Goal: Obtain resource: Download file/media

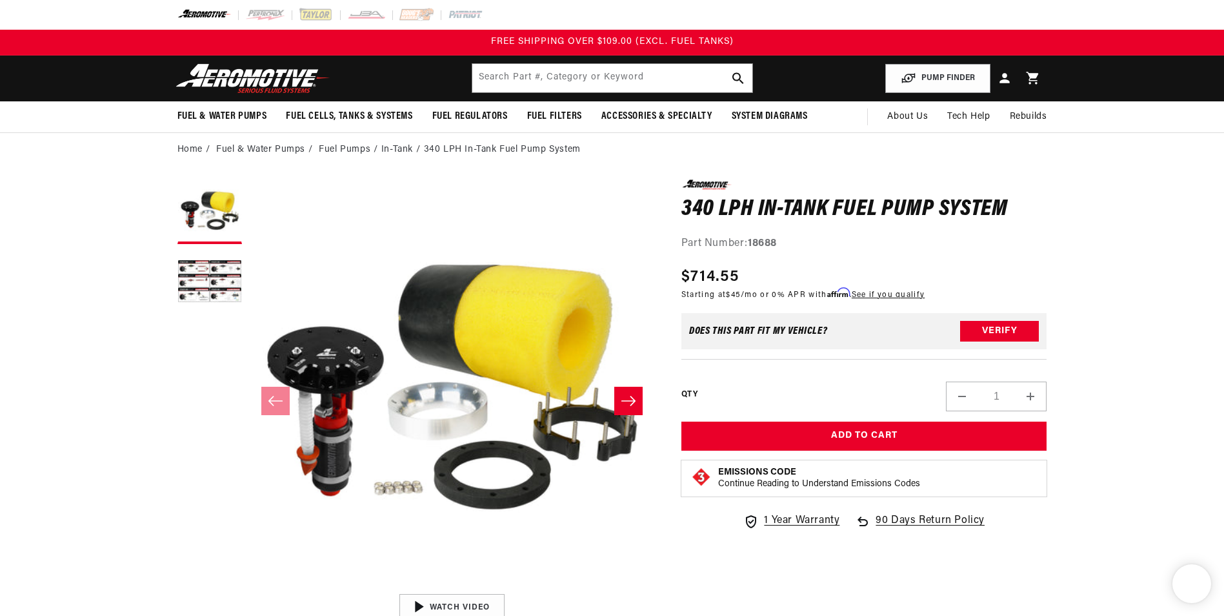
click at [547, 78] on input "text" at bounding box center [612, 78] width 280 height 28
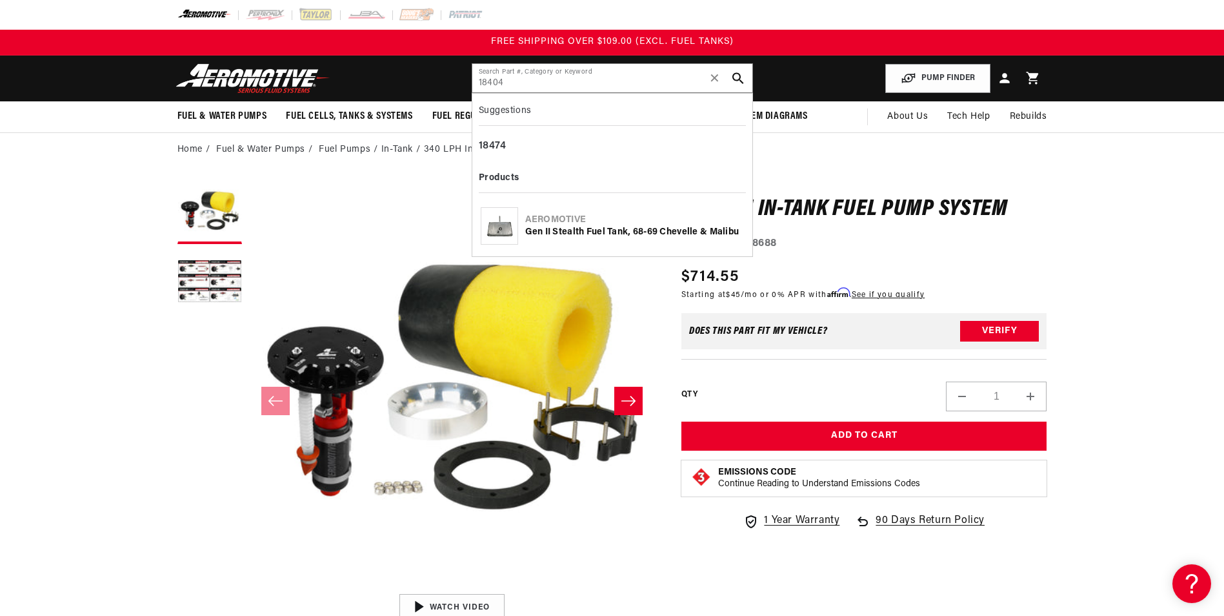
type input "18404"
click at [611, 236] on div "Gen II Stealth Fuel Tank, 68-69 Chevelle & Malibu" at bounding box center [634, 232] width 219 height 13
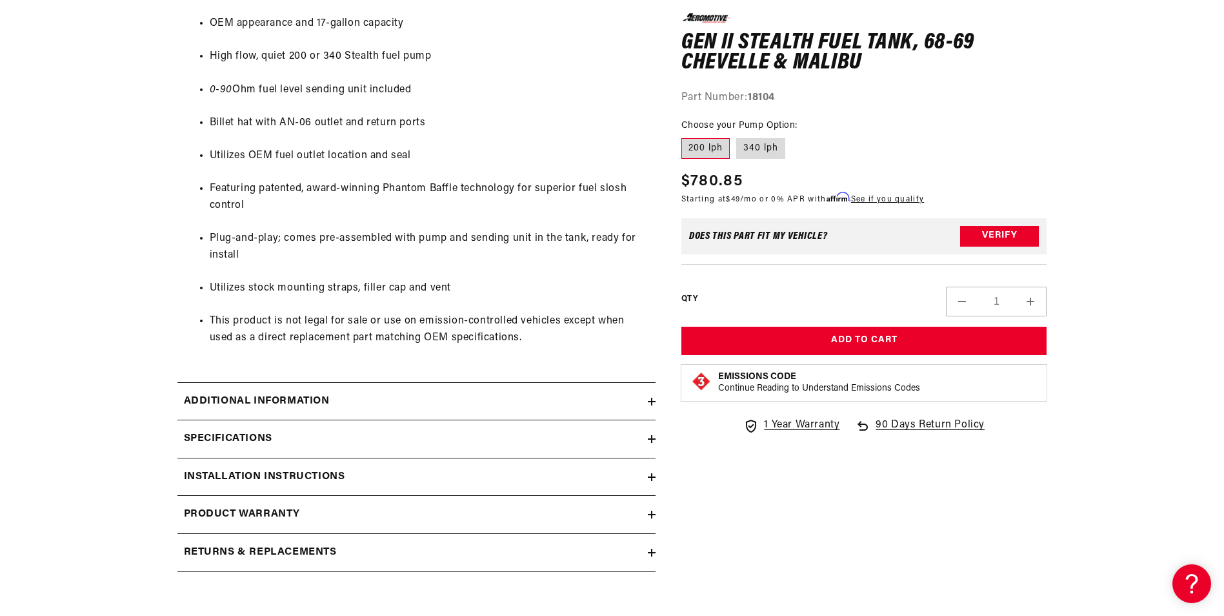
scroll to position [774, 0]
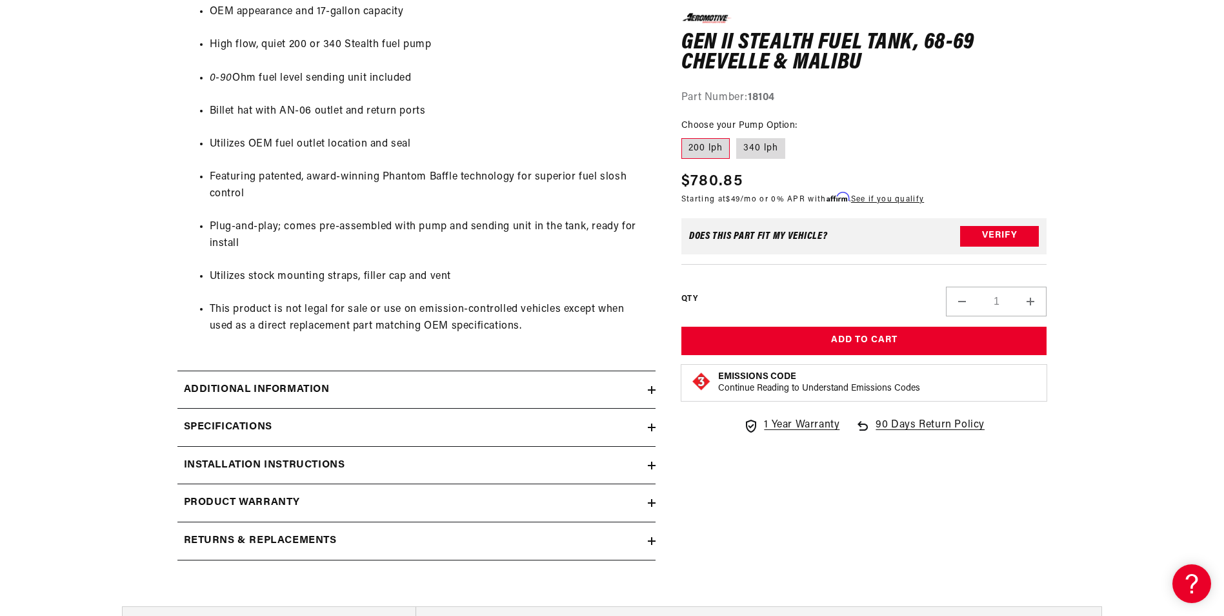
click at [321, 466] on h2 "Installation Instructions" at bounding box center [264, 465] width 161 height 17
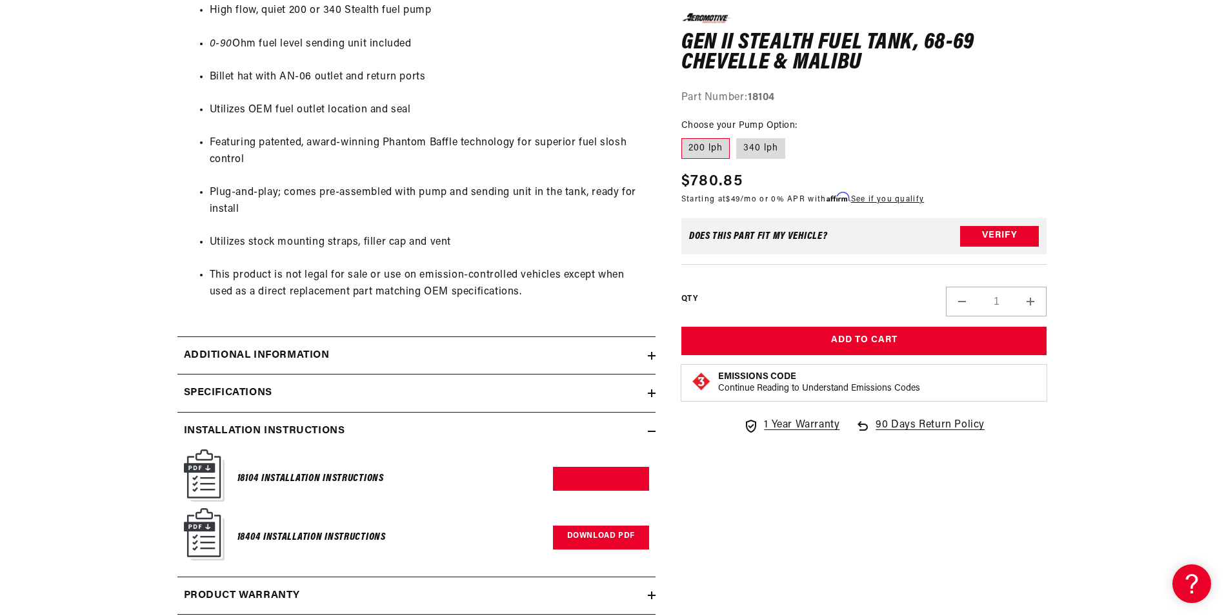
scroll to position [839, 0]
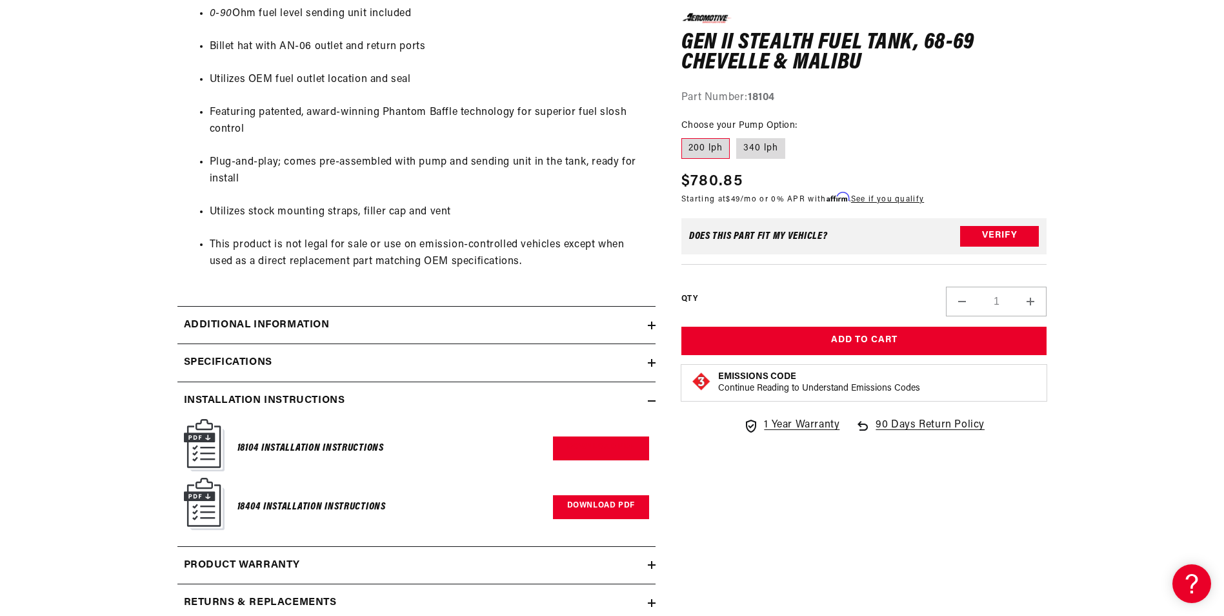
click at [606, 512] on link "Download PDF" at bounding box center [601, 507] width 96 height 24
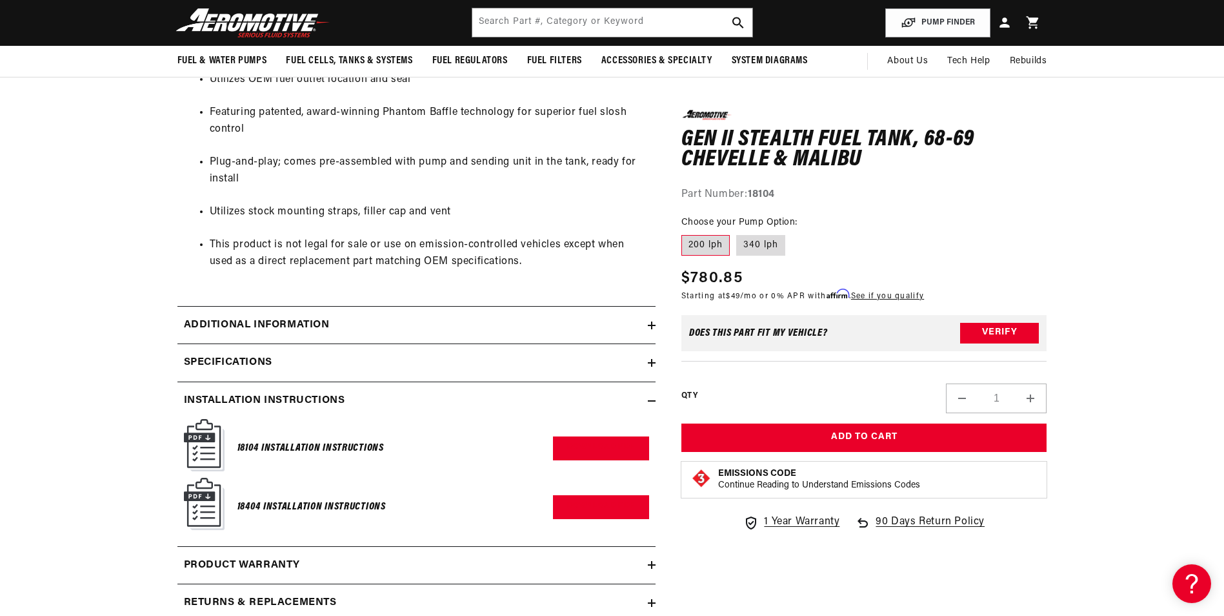
scroll to position [516, 0]
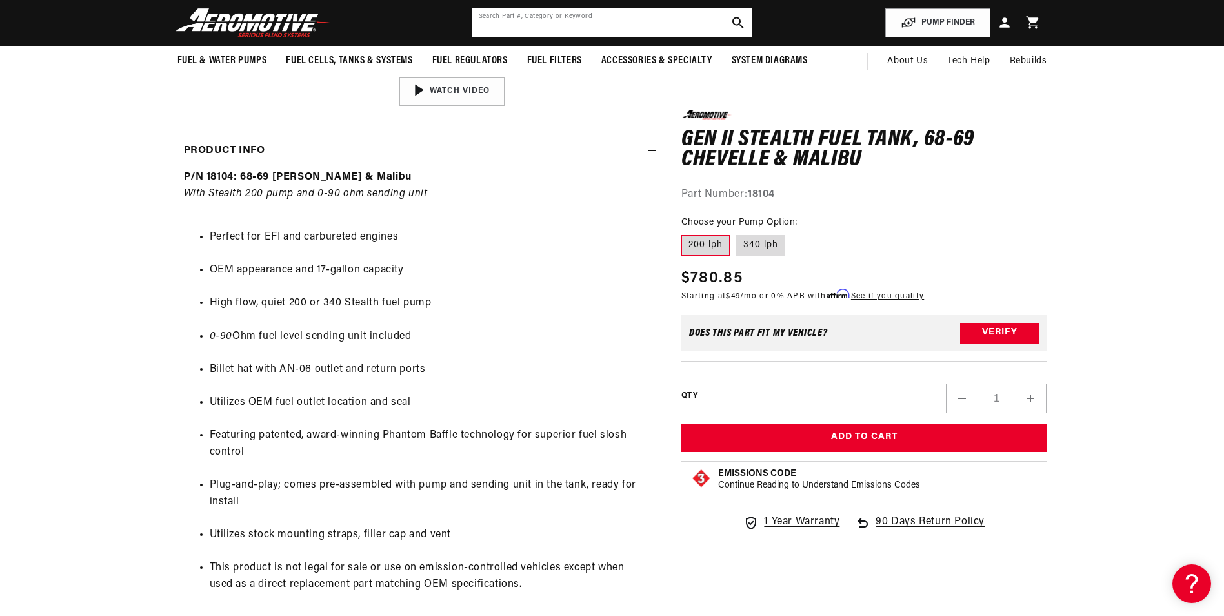
click at [582, 12] on input "text" at bounding box center [612, 22] width 280 height 28
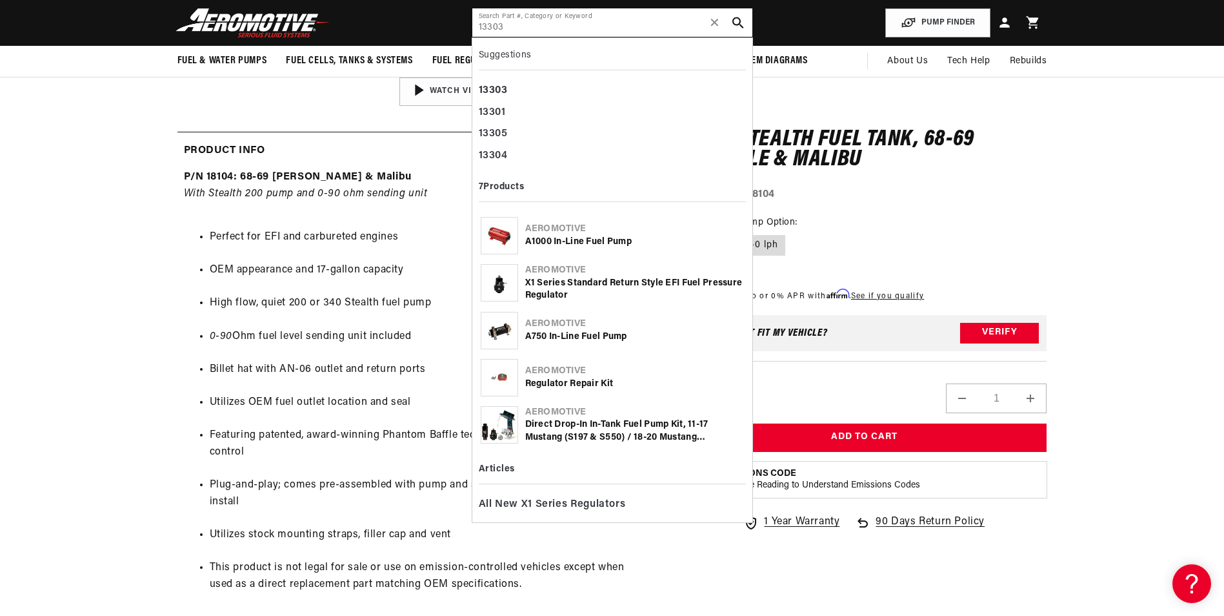
type input "13303"
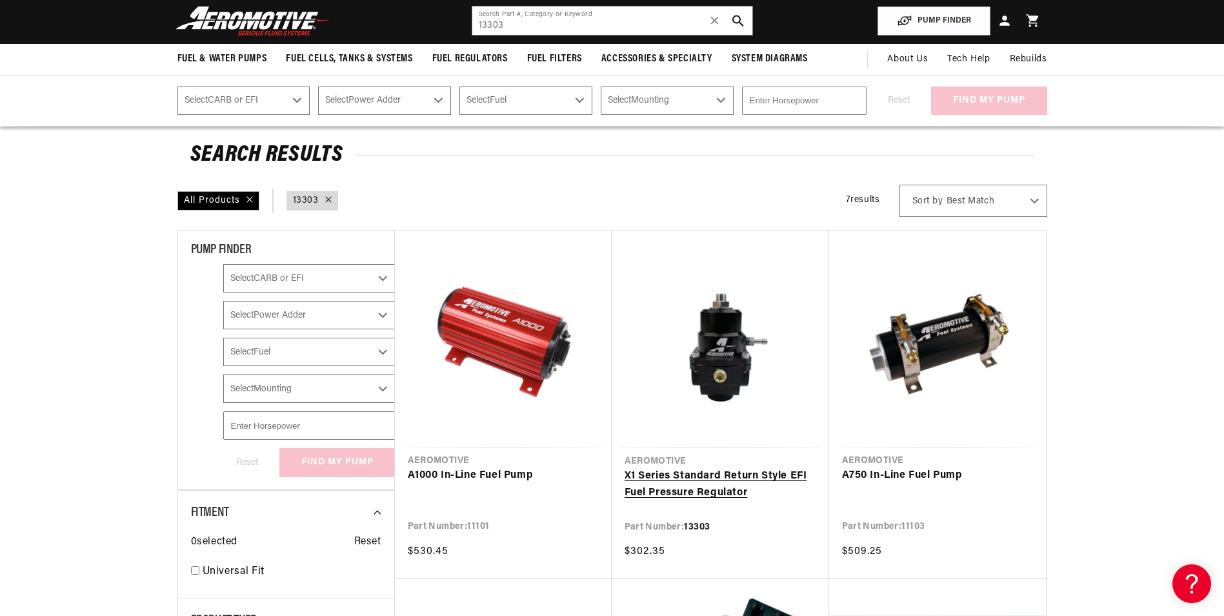
scroll to position [65, 0]
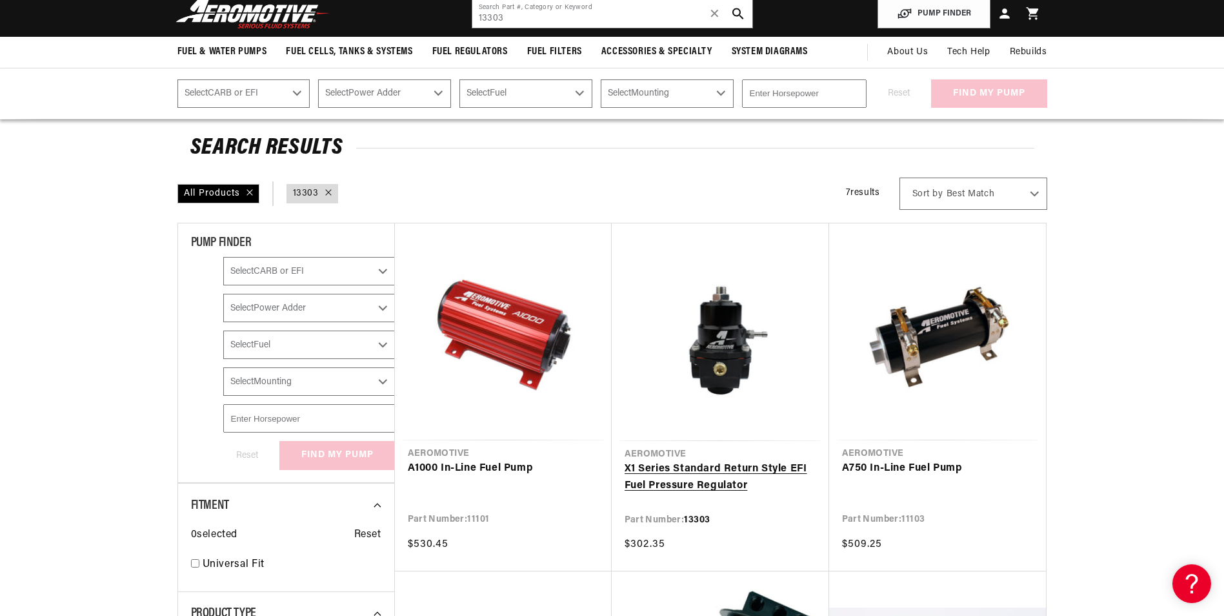
click at [711, 489] on link "X1 Series Standard Return Style EFI Fuel Pressure Regulator" at bounding box center [721, 477] width 192 height 33
